Goal: Navigation & Orientation: Understand site structure

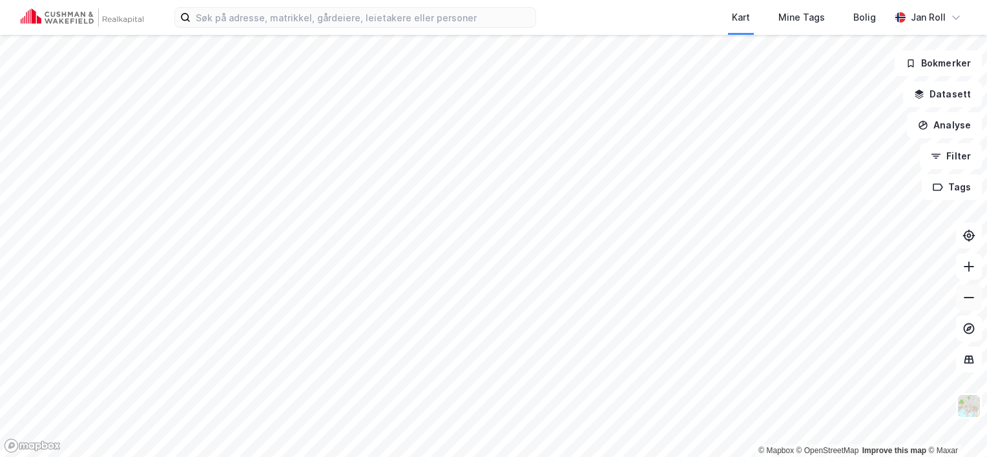
click at [969, 298] on icon at bounding box center [968, 297] width 13 height 13
click at [972, 297] on icon at bounding box center [968, 297] width 13 height 13
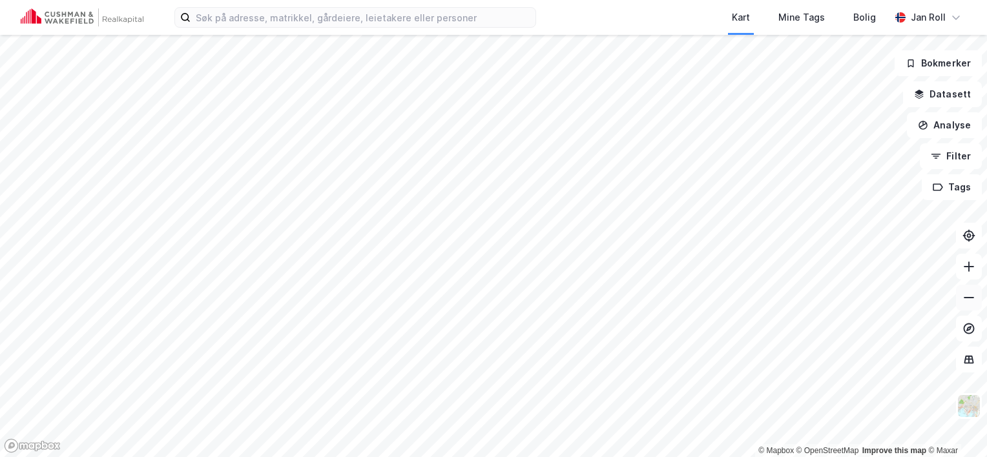
click at [968, 296] on icon at bounding box center [968, 297] width 13 height 13
click at [969, 296] on icon at bounding box center [968, 297] width 13 height 13
